Goal: Find specific page/section: Find specific page/section

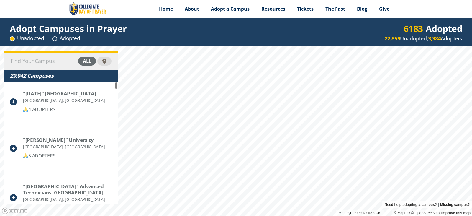
click at [17, 60] on input at bounding box center [43, 61] width 67 height 8
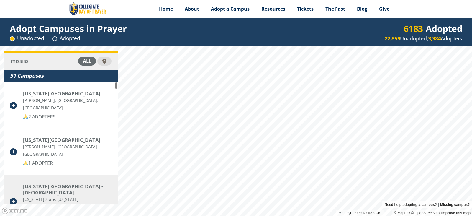
type input "mississ"
click at [72, 191] on div "Mississippi State University - Starkville (Main)" at bounding box center [67, 189] width 88 height 12
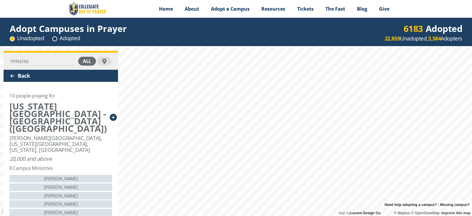
drag, startPoint x: 87, startPoint y: 144, endPoint x: 88, endPoint y: 120, distance: 23.9
click at [88, 120] on div "10 people praying for Mississippi State University - Starkville (Main) Lee Boul…" at bounding box center [61, 174] width 114 height 185
drag, startPoint x: 87, startPoint y: 159, endPoint x: 89, endPoint y: 133, distance: 26.3
click at [89, 133] on div "10 people praying for Mississippi State University - Starkville (Main) Lee Boul…" at bounding box center [61, 174] width 114 height 185
drag, startPoint x: 30, startPoint y: 123, endPoint x: 40, endPoint y: 40, distance: 83.1
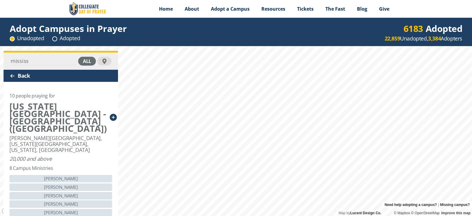
click at [40, 63] on div "mississ all Back 10 people praying for Mississippi State University - Starkvill…" at bounding box center [61, 159] width 114 height 216
click at [463, 0] on html "Menu Home About Vision History Why United Prayer Endorsements Leadership Contac…" at bounding box center [236, 108] width 472 height 216
drag, startPoint x: 106, startPoint y: 145, endPoint x: 109, endPoint y: 102, distance: 43.1
click at [109, 102] on div "10 people praying for Mississippi State University - Starkville (Main) Lee Boul…" at bounding box center [61, 174] width 114 height 185
drag, startPoint x: 99, startPoint y: 142, endPoint x: 100, endPoint y: 114, distance: 27.7
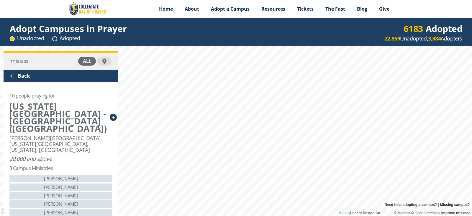
click at [99, 115] on div "10 people praying for Mississippi State University - Starkville (Main) Lee Boul…" at bounding box center [61, 174] width 114 height 185
click at [472, 213] on html "Menu Home About Vision History Why United Prayer Endorsements Leadership Contac…" at bounding box center [236, 108] width 472 height 216
drag, startPoint x: 107, startPoint y: 206, endPoint x: 96, endPoint y: 146, distance: 61.3
click at [106, 150] on div "10 people praying for Mississippi State University - Starkville (Main) Lee Boul…" at bounding box center [61, 174] width 114 height 185
drag, startPoint x: 53, startPoint y: 204, endPoint x: 59, endPoint y: 180, distance: 25.5
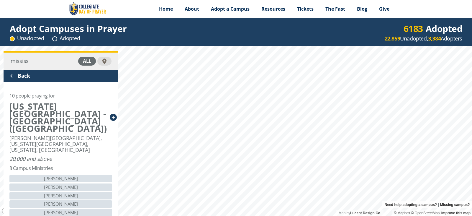
click at [67, 175] on div "Rose Rush Kellie Williams Frank Lacey Kathy Respess Jim Elliott Cynthia Shields…" at bounding box center [60, 217] width 103 height 84
drag, startPoint x: 70, startPoint y: 129, endPoint x: 81, endPoint y: 69, distance: 61.0
click at [81, 69] on div "mississ all Back 10 people praying for Mississippi State University - Starkvill…" at bounding box center [61, 159] width 114 height 216
click at [35, 122] on div "Mississippi State University - Starkville (Main)" at bounding box center [57, 116] width 97 height 29
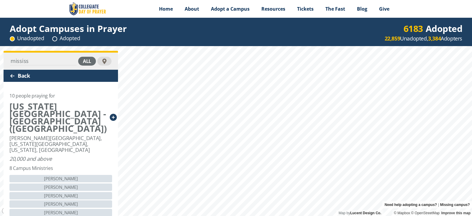
drag, startPoint x: 71, startPoint y: 201, endPoint x: 74, endPoint y: 135, distance: 65.2
click at [75, 153] on div "10 people praying for Mississippi State University - Starkville (Main) Lee Boul…" at bounding box center [61, 174] width 114 height 185
click at [110, 114] on icon at bounding box center [113, 117] width 7 height 7
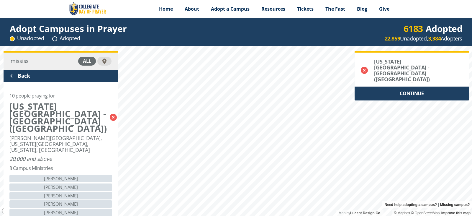
click at [387, 86] on div "CONTINUE" at bounding box center [411, 93] width 114 height 14
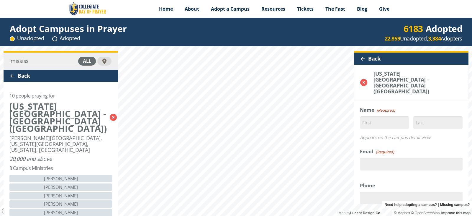
click at [360, 58] on div at bounding box center [362, 58] width 5 height 5
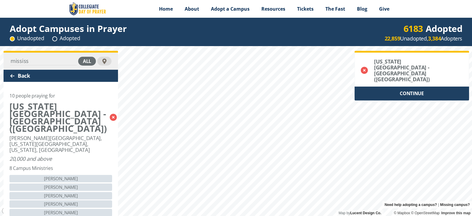
drag, startPoint x: 99, startPoint y: 156, endPoint x: 109, endPoint y: 112, distance: 44.9
click at [109, 113] on div "10 people praying for Mississippi State University - Starkville (Main) Lee Boul…" at bounding box center [61, 174] width 114 height 185
click at [110, 114] on icon at bounding box center [113, 117] width 7 height 7
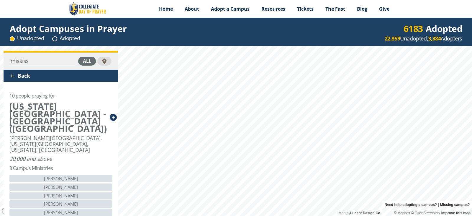
drag, startPoint x: 100, startPoint y: 139, endPoint x: 88, endPoint y: 97, distance: 44.1
click at [98, 90] on div "10 people praying for Mississippi State University - Starkville (Main) Lee Boul…" at bounding box center [61, 174] width 114 height 185
drag, startPoint x: 60, startPoint y: 149, endPoint x: 63, endPoint y: 105, distance: 44.6
click at [63, 105] on div "10 people praying for Mississippi State University - Starkville (Main) Lee Boul…" at bounding box center [61, 174] width 114 height 185
drag, startPoint x: 47, startPoint y: 194, endPoint x: 51, endPoint y: 157, distance: 36.5
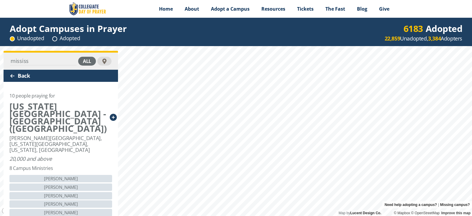
click at [51, 157] on div "10 people praying for Mississippi State University - Starkville (Main) Lee Boul…" at bounding box center [61, 174] width 114 height 185
drag, startPoint x: 92, startPoint y: 151, endPoint x: 86, endPoint y: 117, distance: 34.2
click at [89, 109] on div "10 people praying for Mississippi State University - Starkville (Main) Lee Boul…" at bounding box center [61, 174] width 114 height 185
drag, startPoint x: 75, startPoint y: 206, endPoint x: 81, endPoint y: 157, distance: 49.0
click at [81, 157] on div "10 people praying for Mississippi State University - Starkville (Main) Lee Boul…" at bounding box center [61, 174] width 114 height 185
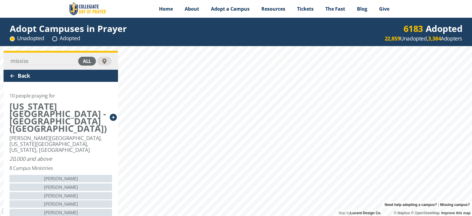
drag, startPoint x: 24, startPoint y: 148, endPoint x: 35, endPoint y: 85, distance: 64.5
click at [35, 85] on div "10 people praying for Mississippi State University - Starkville (Main) Lee Boul…" at bounding box center [61, 174] width 114 height 185
click at [56, 38] on circle at bounding box center [54, 39] width 4 height 4
click at [221, 8] on span "Adopt a Campus" at bounding box center [230, 9] width 39 height 6
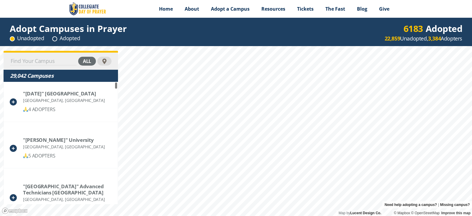
click at [21, 60] on input at bounding box center [43, 61] width 67 height 8
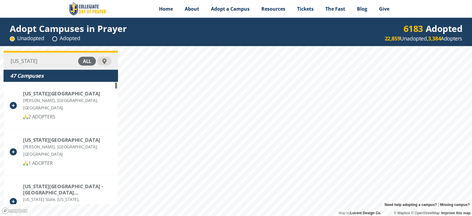
type input "[US_STATE]"
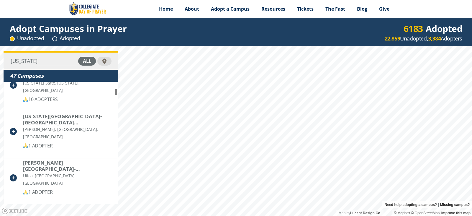
scroll to position [84, 0]
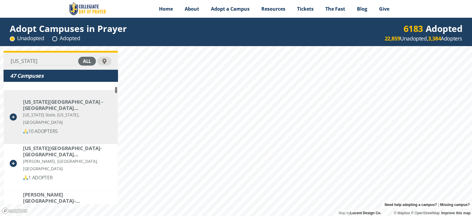
click at [39, 127] on div "10 ADOPTERS" at bounding box center [67, 130] width 89 height 7
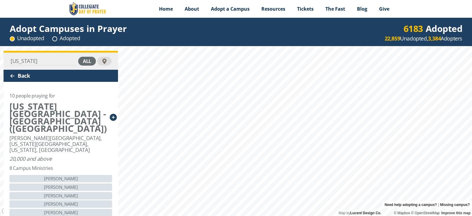
drag, startPoint x: 96, startPoint y: 139, endPoint x: 97, endPoint y: 127, distance: 11.6
click at [97, 124] on div "10 people praying for [US_STATE][GEOGRAPHIC_DATA] - [GEOGRAPHIC_DATA] (Main) [P…" at bounding box center [61, 174] width 114 height 185
drag, startPoint x: 77, startPoint y: 213, endPoint x: 84, endPoint y: 153, distance: 60.2
click at [84, 153] on div "10 people praying for Mississippi State University - Starkville (Main) Lee Boul…" at bounding box center [61, 174] width 114 height 185
drag, startPoint x: 32, startPoint y: 133, endPoint x: 30, endPoint y: 86, distance: 47.2
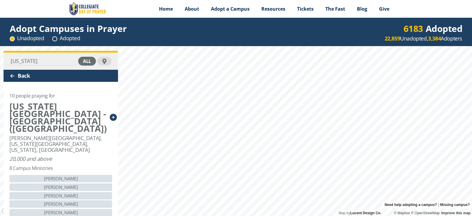
click at [30, 86] on div "10 people praying for Mississippi State University - Starkville (Main) Lee Boul…" at bounding box center [61, 174] width 114 height 185
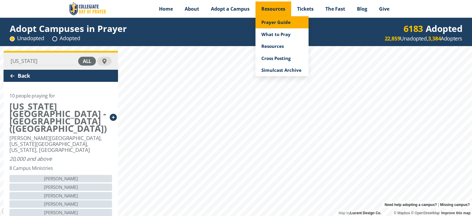
click at [274, 23] on span "Prayer Guide" at bounding box center [275, 22] width 29 height 6
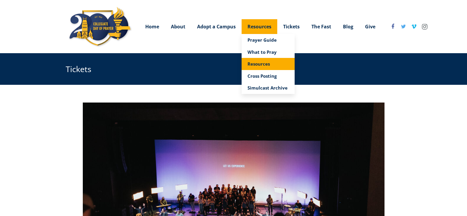
click at [256, 64] on span "Resources" at bounding box center [259, 64] width 22 height 6
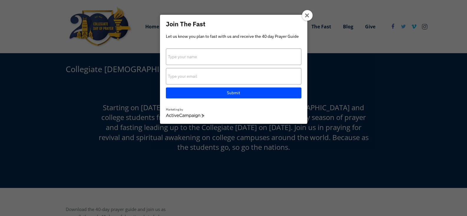
click at [305, 14] on icon at bounding box center [307, 15] width 5 height 5
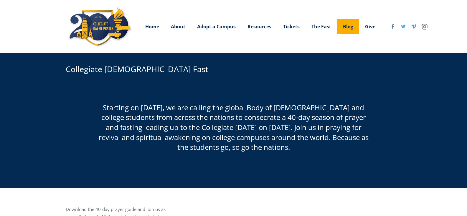
click at [350, 27] on span "Blog" at bounding box center [348, 26] width 10 height 6
